Goal: Task Accomplishment & Management: Use online tool/utility

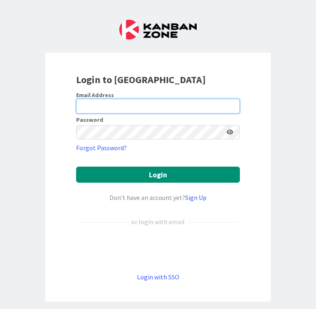
type input "[EMAIL_ADDRESS][DOMAIN_NAME]"
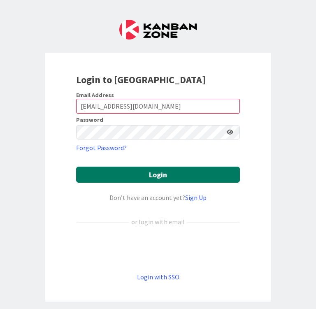
click at [199, 171] on button "Login" at bounding box center [158, 175] width 164 height 16
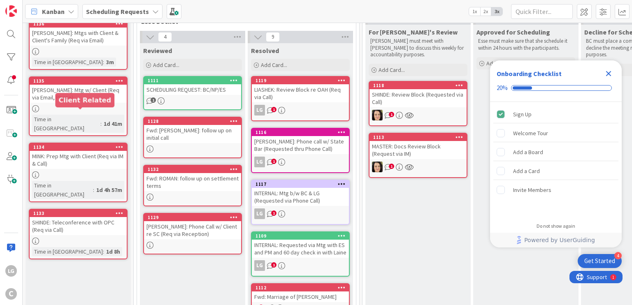
scroll to position [82, 0]
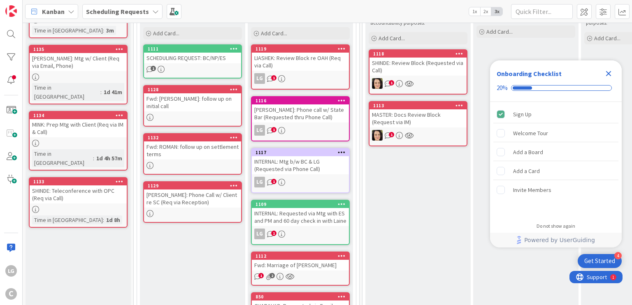
click at [90, 52] on div "1135" at bounding box center [78, 49] width 97 height 7
click at [72, 119] on div "MINK: Prep Mtg with Client (Req via IM & Call)" at bounding box center [78, 128] width 97 height 18
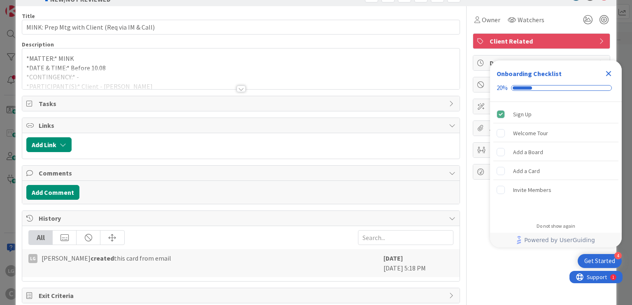
scroll to position [40, 0]
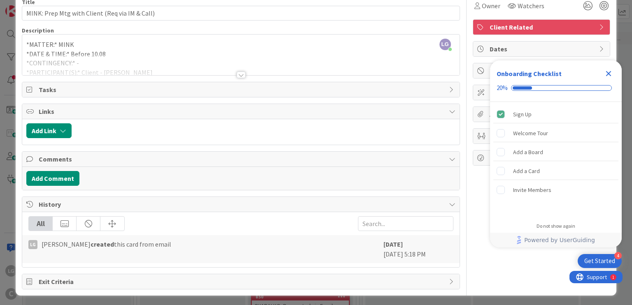
click at [237, 74] on div at bounding box center [241, 75] width 9 height 7
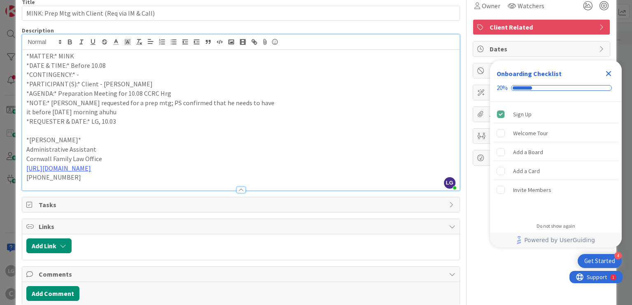
drag, startPoint x: 220, startPoint y: 134, endPoint x: 219, endPoint y: 151, distance: 17.4
click at [219, 151] on div "*MATTER:* MINK *DATE & TIME:* Before 10.08 *CONTINGENCY:* - *PARTICIPANT(S):* C…" at bounding box center [240, 120] width 437 height 141
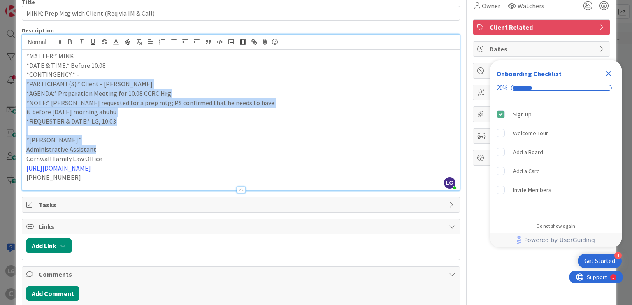
click at [219, 151] on p "Administrative Assistant" at bounding box center [240, 149] width 429 height 9
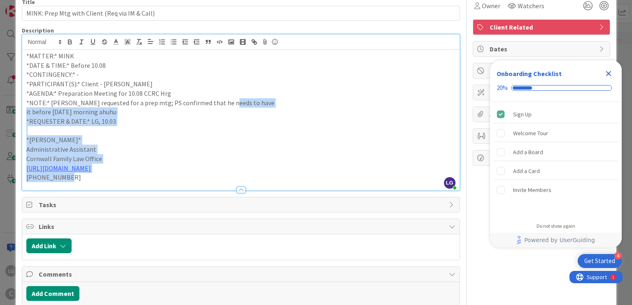
drag, startPoint x: 223, startPoint y: 174, endPoint x: 224, endPoint y: 90, distance: 83.5
click at [224, 90] on div "*MATTER:* MINK *DATE & TIME:* Before 10.08 *CONTINGENCY:* - *PARTICIPANT(S):* C…" at bounding box center [240, 120] width 437 height 141
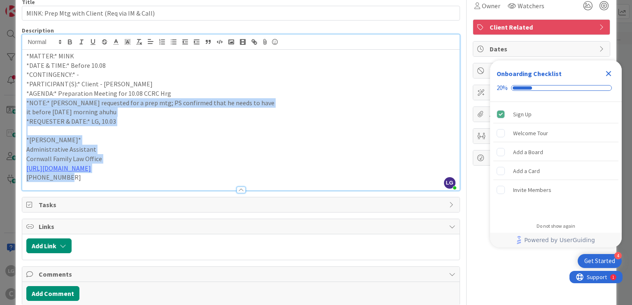
click at [224, 89] on p "*AGENDA:* Preparation Meeting for 10.08 CCRC Hrg" at bounding box center [240, 93] width 429 height 9
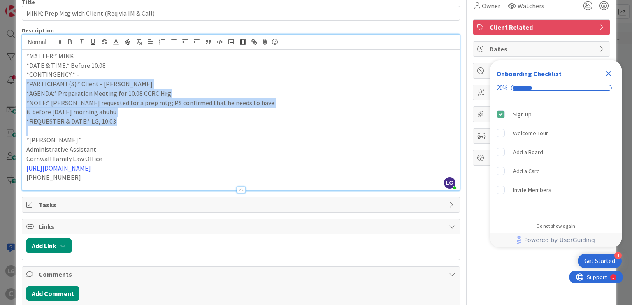
drag, startPoint x: 223, startPoint y: 79, endPoint x: 218, endPoint y: 140, distance: 61.9
click at [218, 140] on div "*MATTER:* MINK *DATE & TIME:* Before 10.08 *CONTINGENCY:* - *PARTICIPANT(S):* C…" at bounding box center [240, 120] width 437 height 141
click at [218, 140] on p "*[PERSON_NAME]*" at bounding box center [240, 139] width 429 height 9
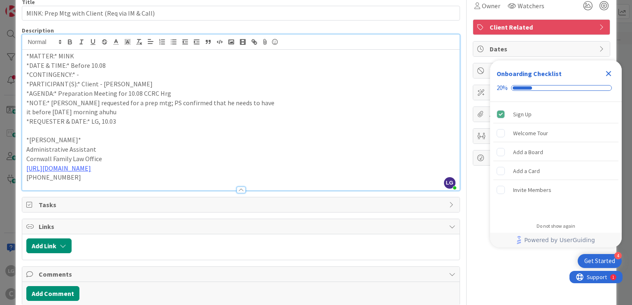
drag, startPoint x: 217, startPoint y: 143, endPoint x: 217, endPoint y: 86, distance: 56.4
click at [217, 86] on div "*MATTER:* MINK *DATE & TIME:* Before 10.08 *CONTINGENCY:* - *PARTICIPANT(S):* C…" at bounding box center [240, 120] width 437 height 141
click at [217, 85] on p "*PARTICIPANT(S):* Client - [PERSON_NAME]" at bounding box center [240, 83] width 429 height 9
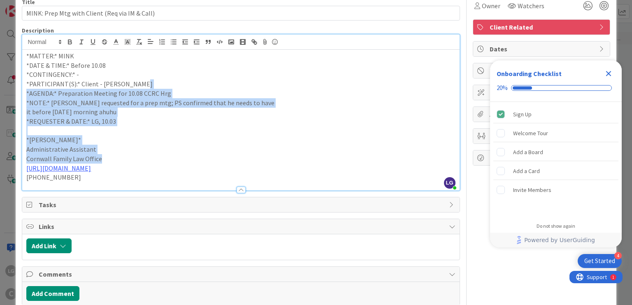
drag, startPoint x: 217, startPoint y: 148, endPoint x: 217, endPoint y: 158, distance: 9.9
click at [217, 157] on div "*MATTER:* MINK *DATE & TIME:* Before 10.08 *CONTINGENCY:* - *PARTICIPANT(S):* C…" at bounding box center [240, 120] width 437 height 141
click at [217, 158] on p "Cornwall Family Law Office" at bounding box center [240, 158] width 429 height 9
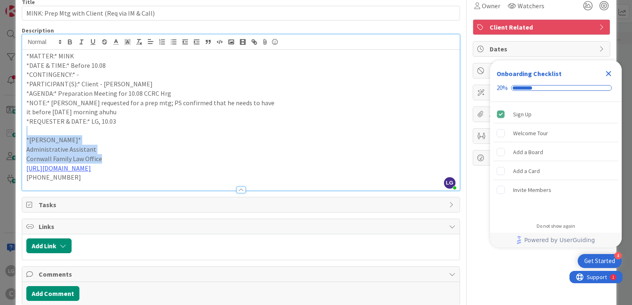
drag, startPoint x: 217, startPoint y: 158, endPoint x: 219, endPoint y: 104, distance: 53.1
click at [219, 104] on div "*MATTER:* MINK *DATE & TIME:* Before 10.08 *CONTINGENCY:* - *PARTICIPANT(S):* C…" at bounding box center [240, 120] width 437 height 141
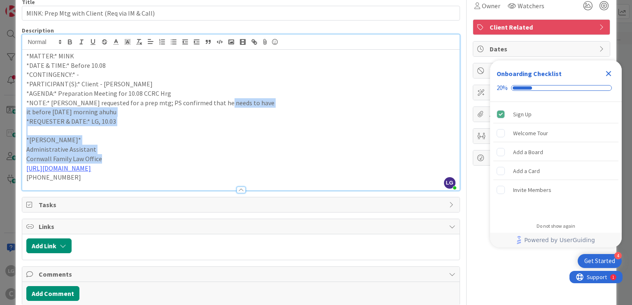
click at [219, 104] on p "*NOTE:* [PERSON_NAME] requested for a prep mtg; PS confirmed that he needs to h…" at bounding box center [240, 102] width 429 height 9
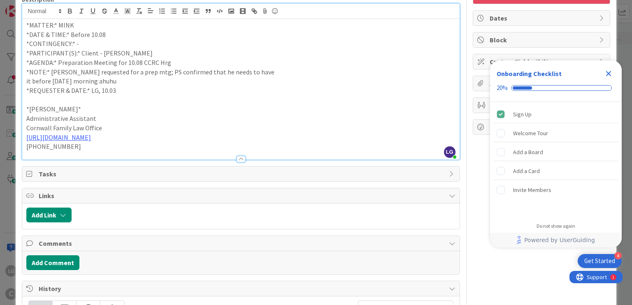
scroll to position [0, 0]
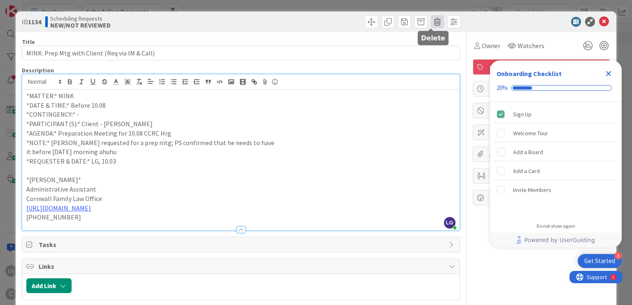
click at [316, 21] on span at bounding box center [437, 21] width 13 height 13
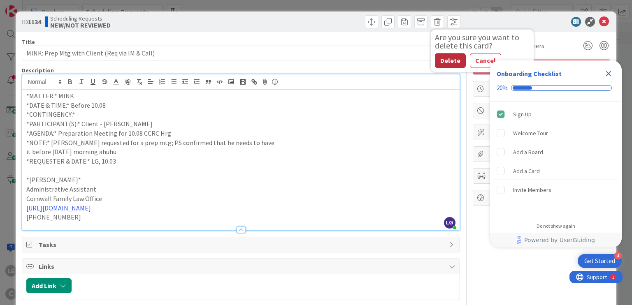
click at [316, 61] on button "Delete" at bounding box center [450, 60] width 31 height 15
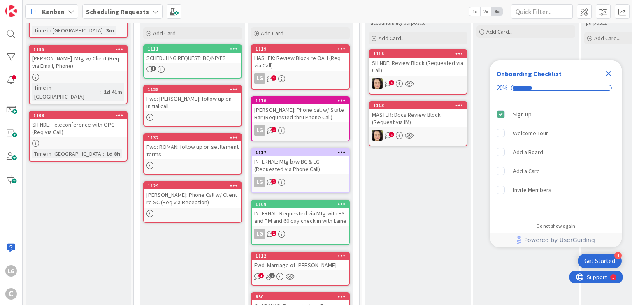
scroll to position [41, 0]
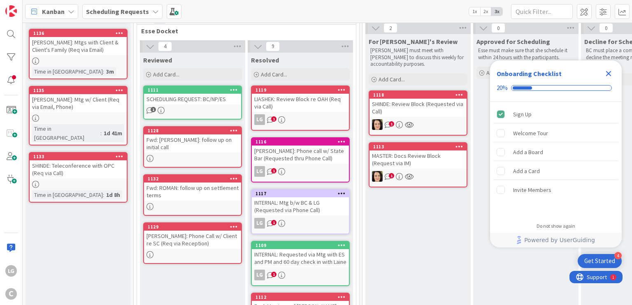
click at [93, 171] on div "1133 SHINDE: Teleconference with OPC (Req via Call) Time in Column : 1d 8h" at bounding box center [78, 177] width 99 height 51
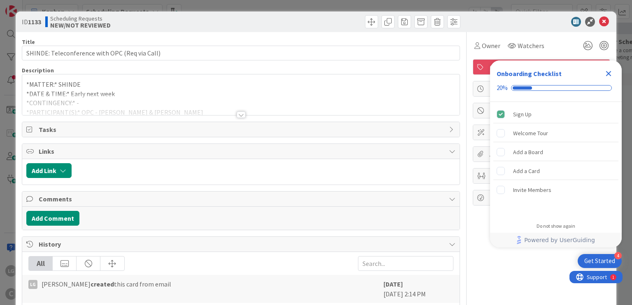
click at [316, 75] on icon "Close Checklist" at bounding box center [608, 74] width 10 height 10
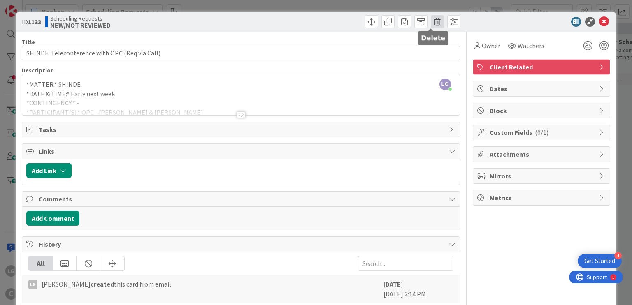
click at [316, 20] on span at bounding box center [437, 21] width 13 height 13
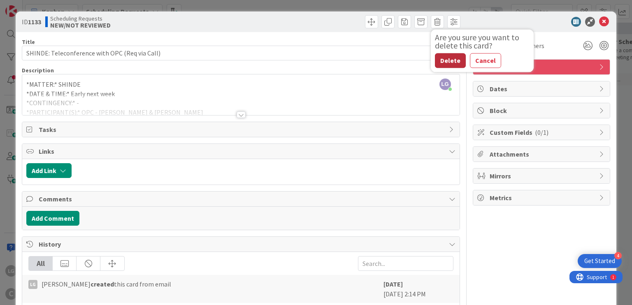
click at [316, 62] on button "Delete" at bounding box center [450, 60] width 31 height 15
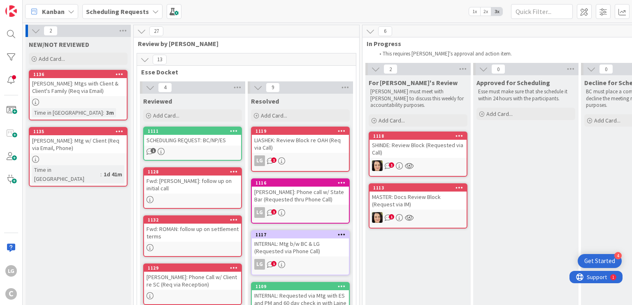
click at [80, 82] on div "[PERSON_NAME]: Mtgs with Client & Client's Family (Req via Email)" at bounding box center [78, 87] width 97 height 18
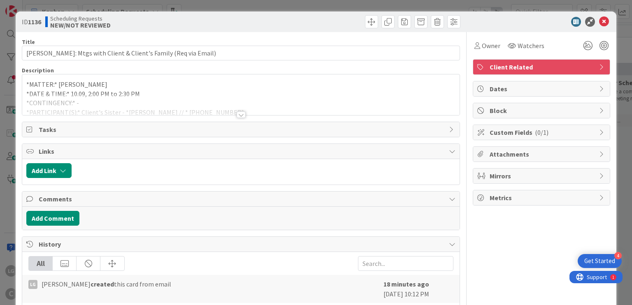
click at [239, 111] on div at bounding box center [241, 114] width 9 height 7
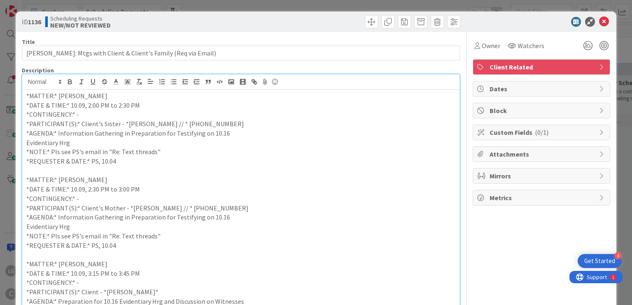
click at [316, 21] on icon at bounding box center [604, 22] width 10 height 10
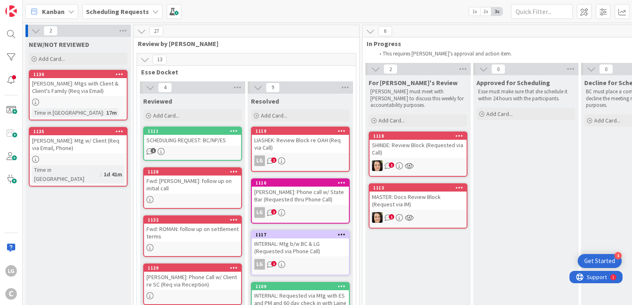
click at [65, 146] on div "[PERSON_NAME]: Mtg w/ Client (Req via Email, Phone)" at bounding box center [78, 144] width 97 height 18
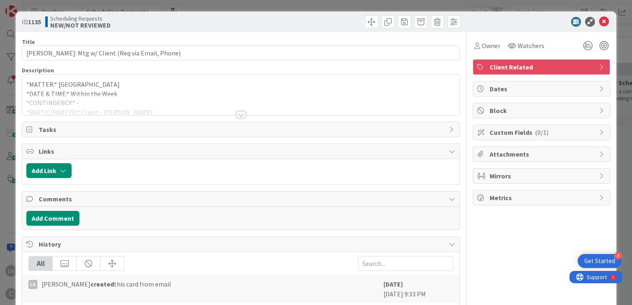
click at [237, 116] on div at bounding box center [241, 114] width 9 height 7
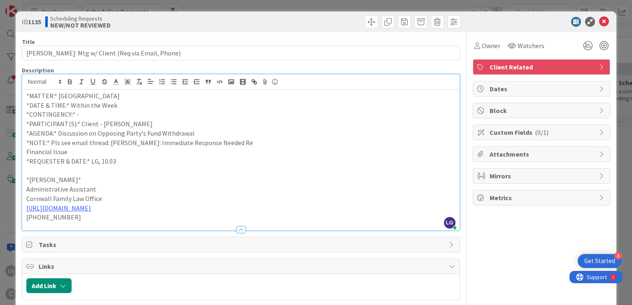
click at [316, 21] on icon at bounding box center [604, 22] width 10 height 10
